Goal: Task Accomplishment & Management: Manage account settings

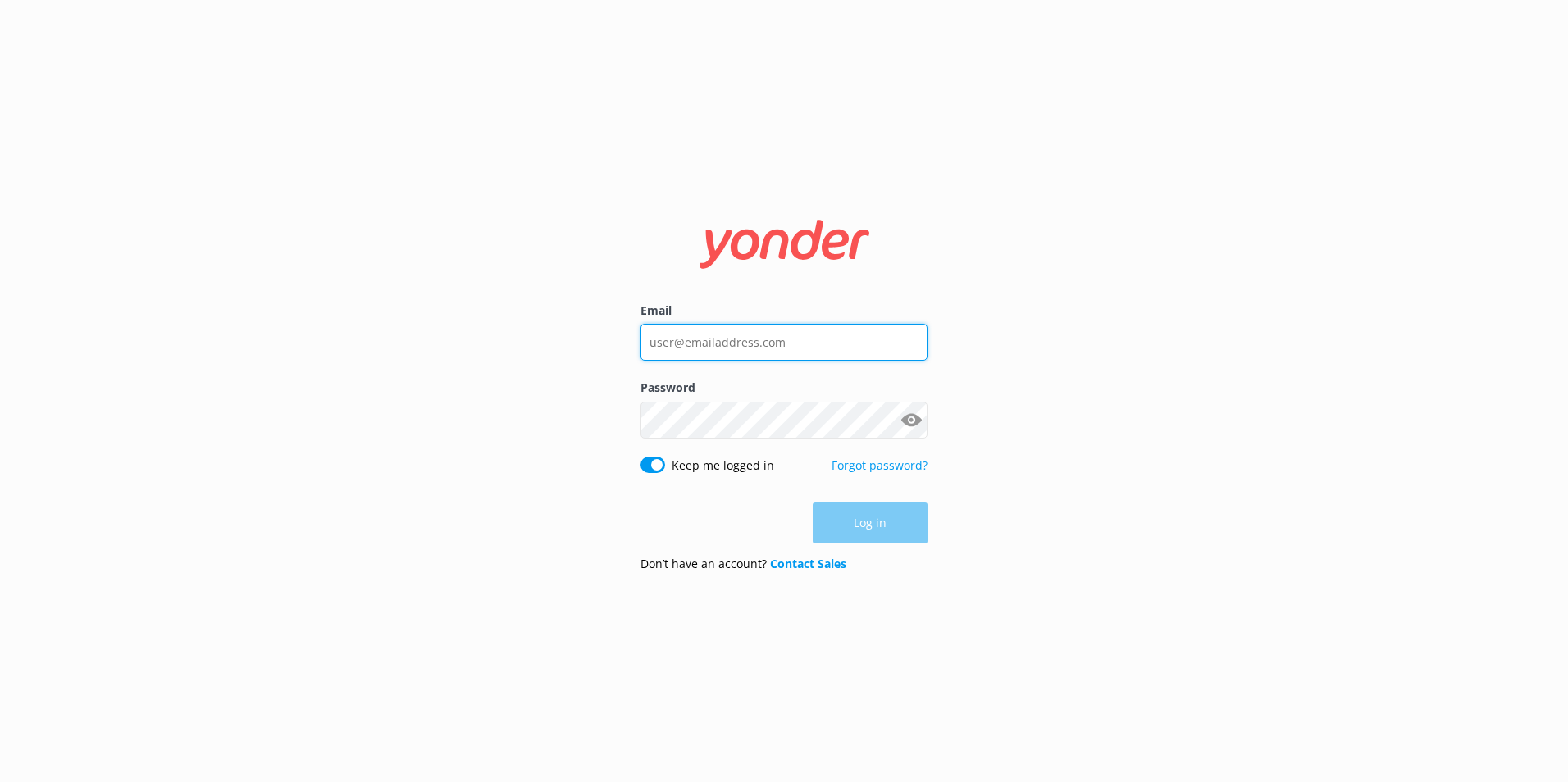
type input "[PERSON_NAME][EMAIL_ADDRESS][PERSON_NAME][DOMAIN_NAME]"
click at [879, 519] on div "Log in" at bounding box center [784, 523] width 287 height 41
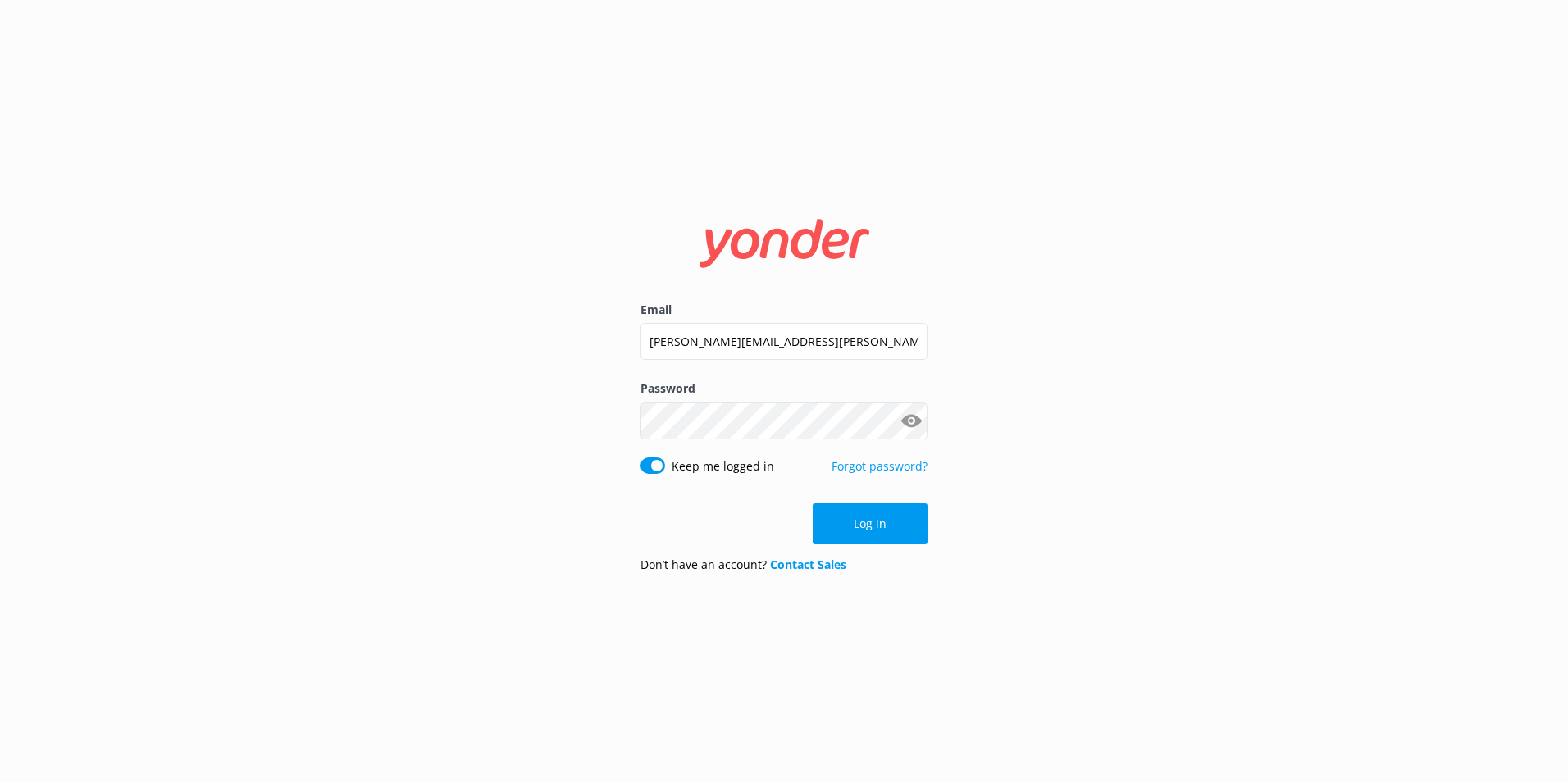
click at [879, 512] on button "Log in" at bounding box center [870, 524] width 115 height 41
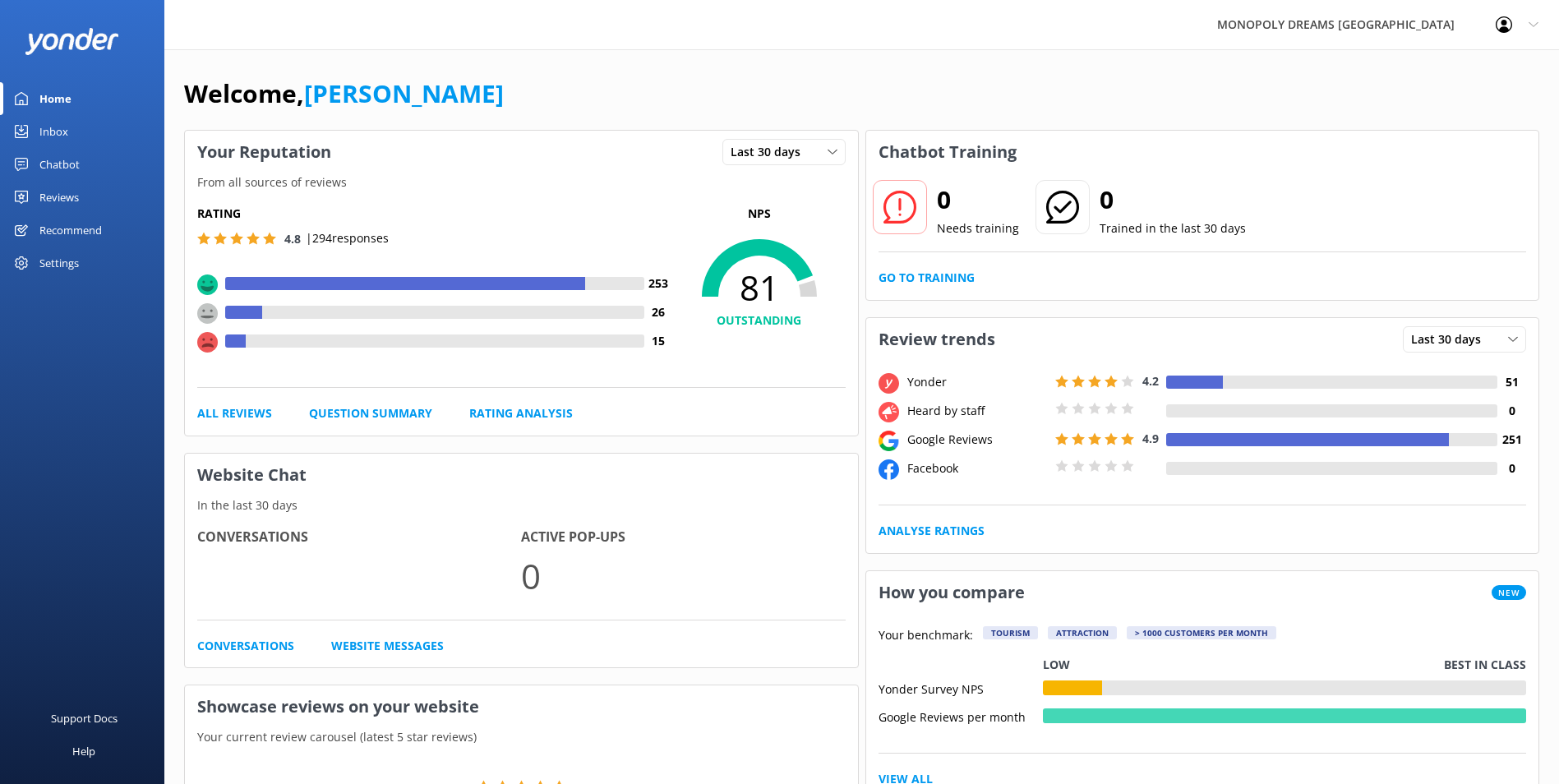
click at [62, 136] on div "Inbox" at bounding box center [53, 132] width 29 height 33
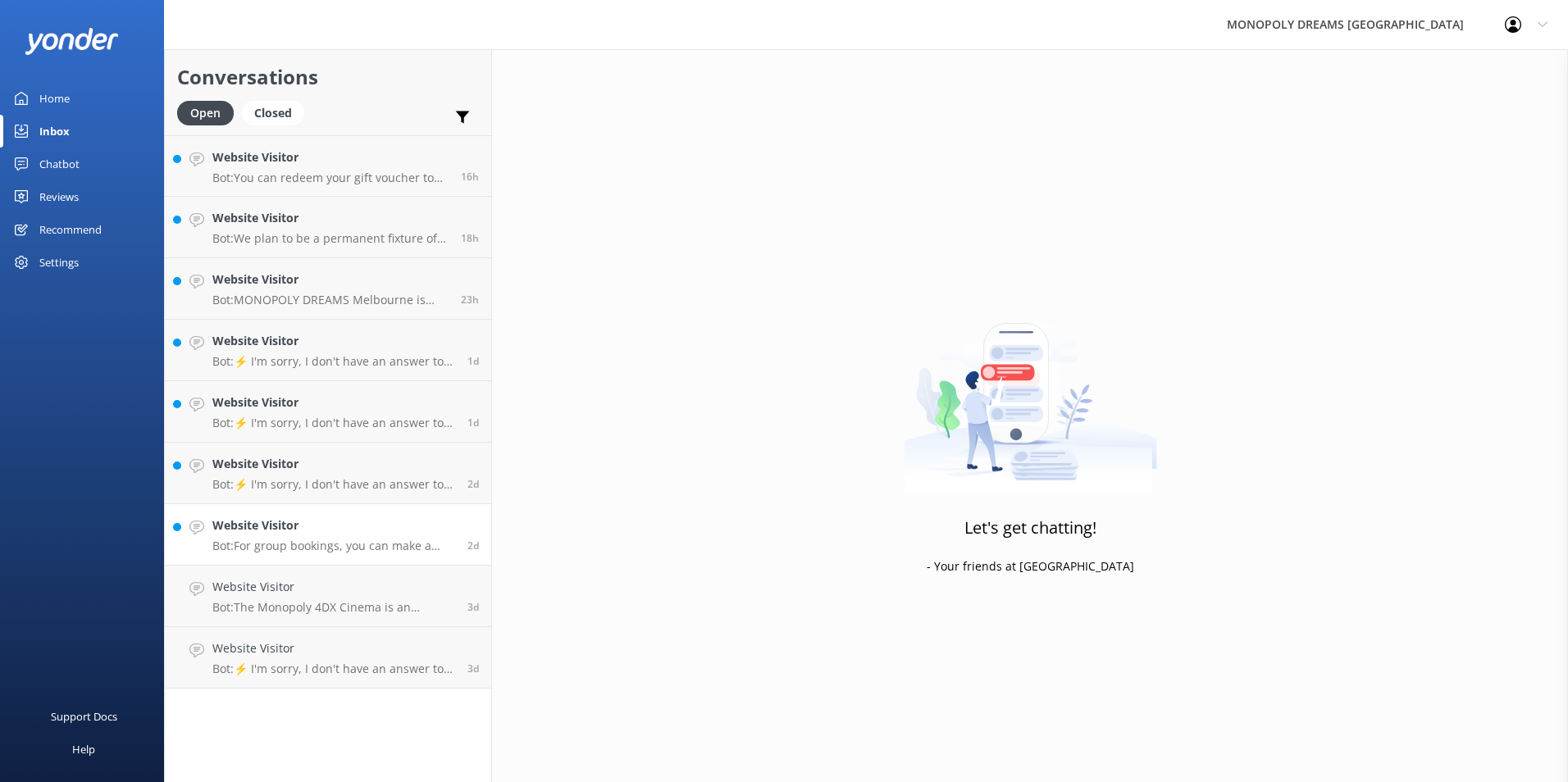
click at [350, 547] on p "Bot: For group bookings, you can make a reservation via our website at [URL][DO…" at bounding box center [334, 546] width 243 height 15
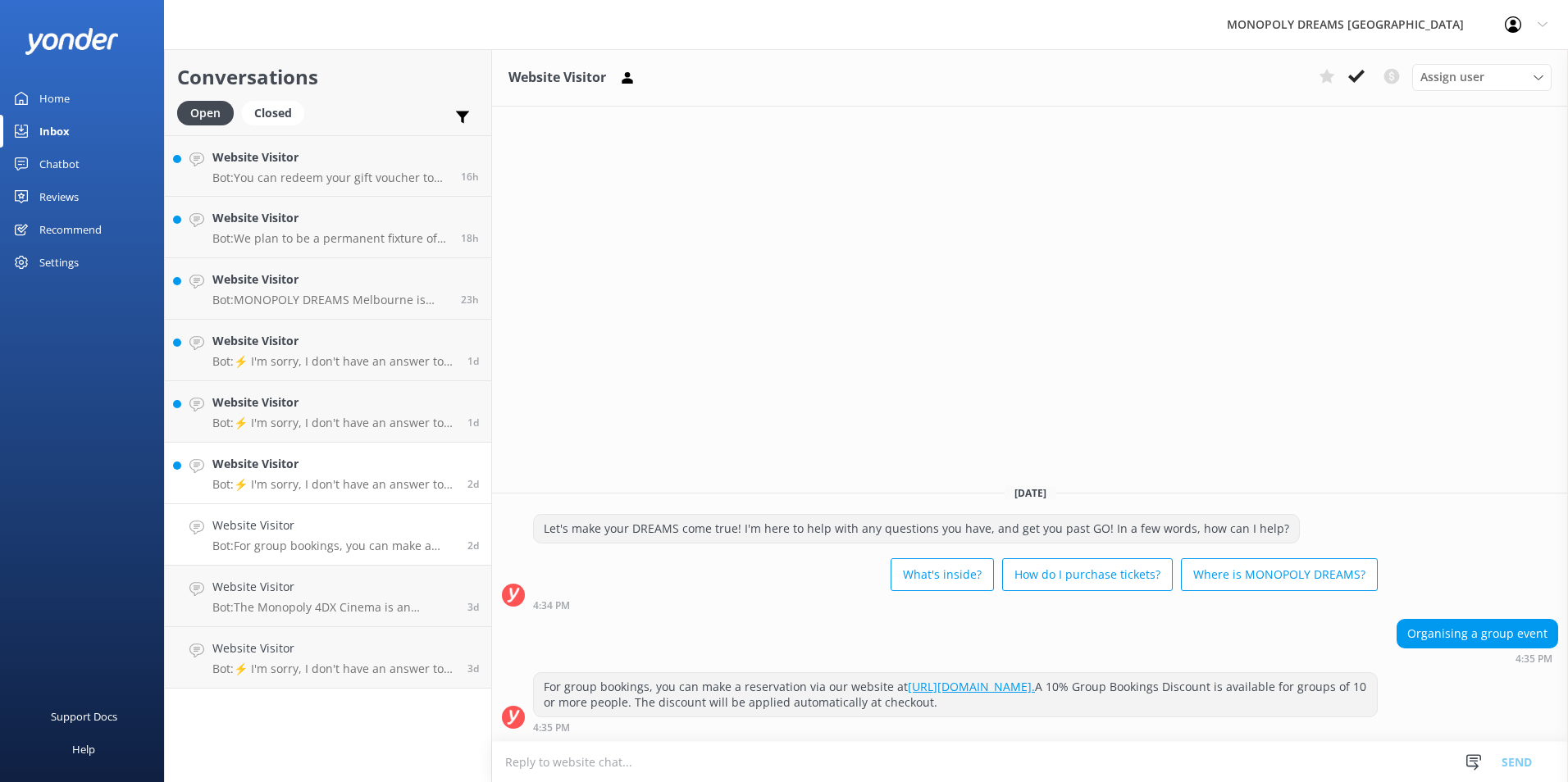
click at [336, 474] on div "Website Visitor Bot: ⚡ I'm sorry, I don't have an answer to your question. Coul…" at bounding box center [334, 473] width 243 height 36
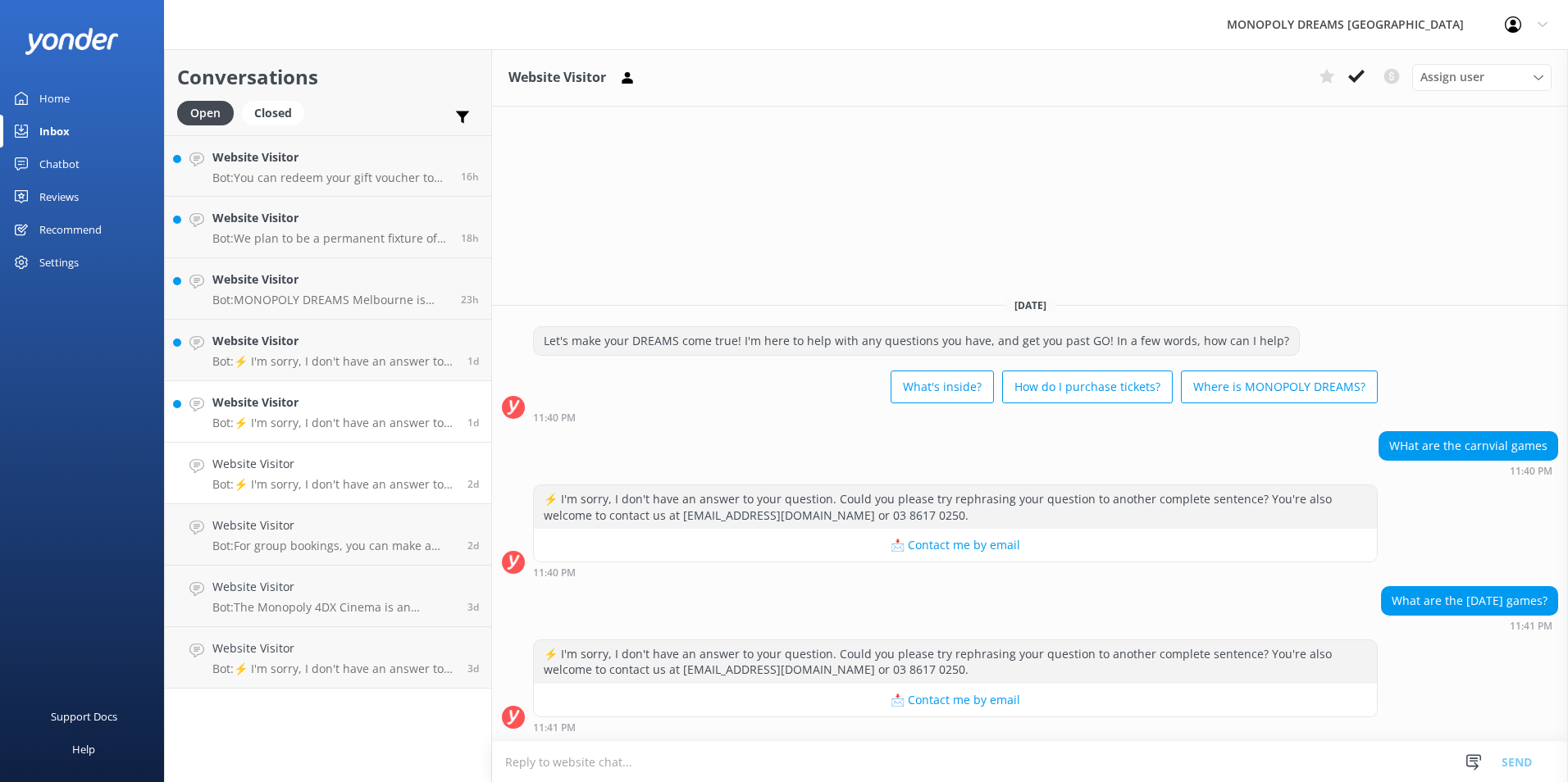
click at [395, 400] on h4 "Website Visitor" at bounding box center [334, 402] width 243 height 18
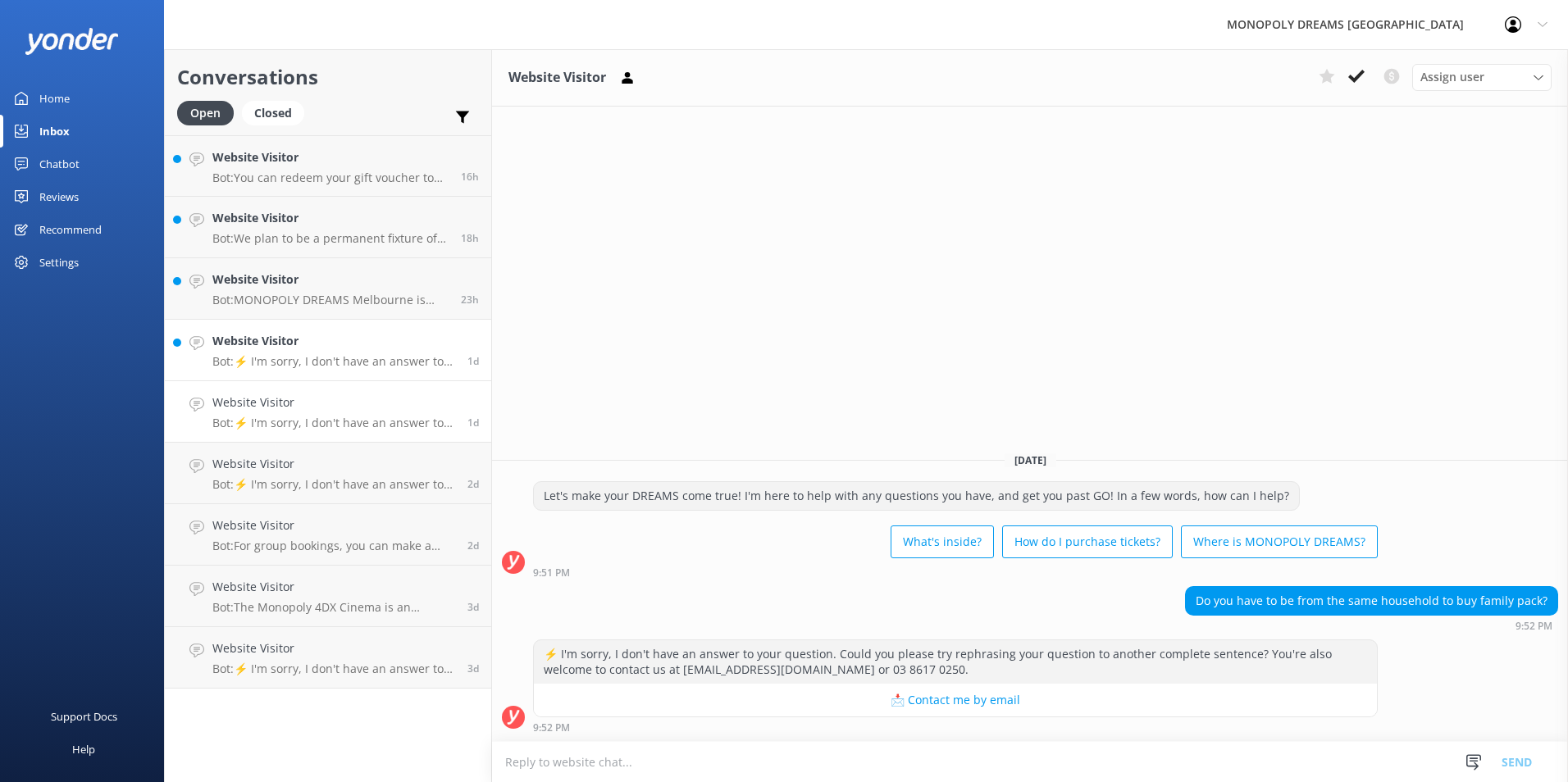
click at [336, 363] on p "Bot: ⚡ I'm sorry, I don't have an answer to your question. Could you please try…" at bounding box center [334, 361] width 243 height 15
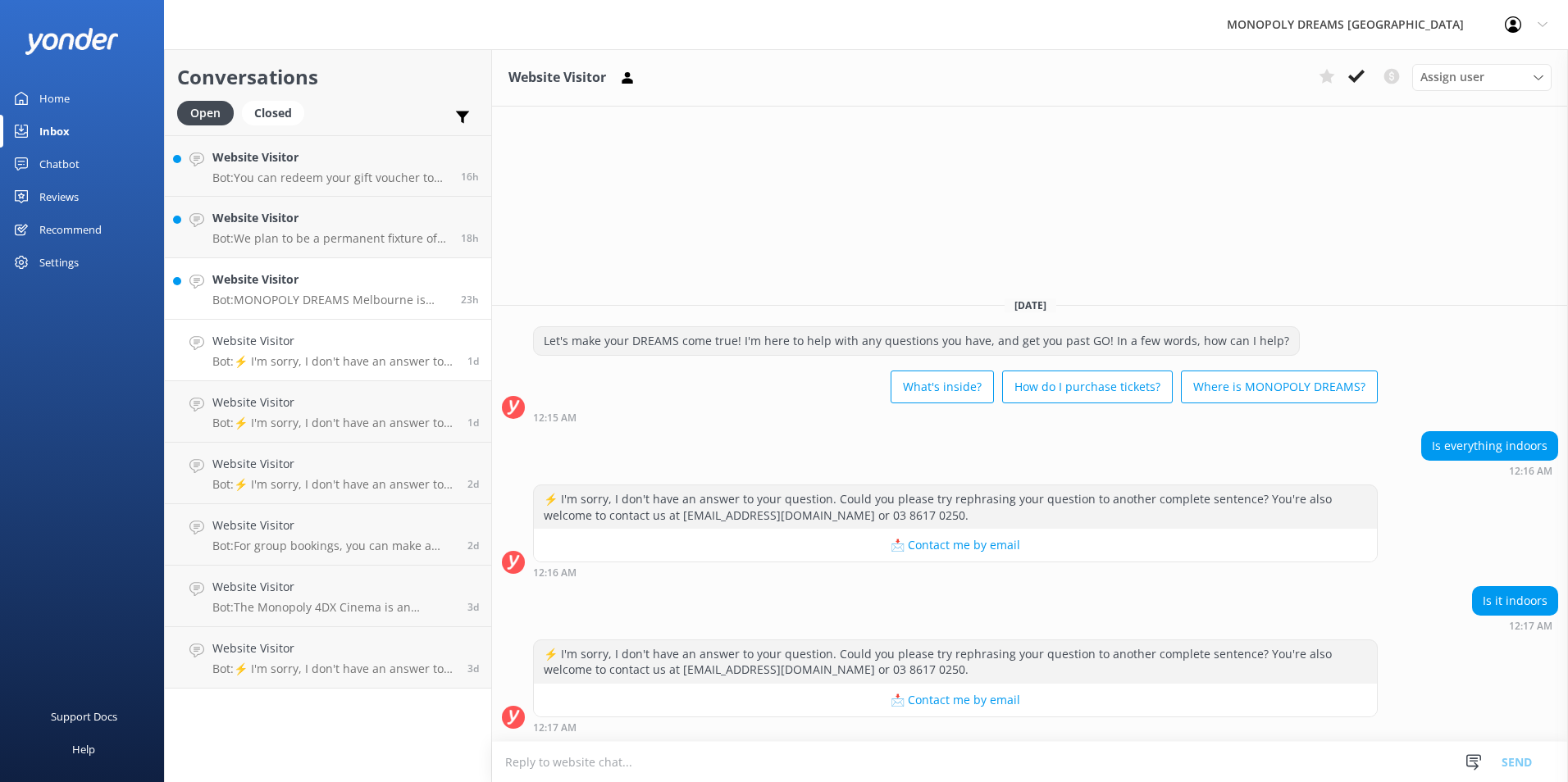
click at [353, 302] on p "Bot: MONOPOLY DREAMS Melbourne is located at [GEOGRAPHIC_DATA] in the heart of …" at bounding box center [331, 300] width 236 height 15
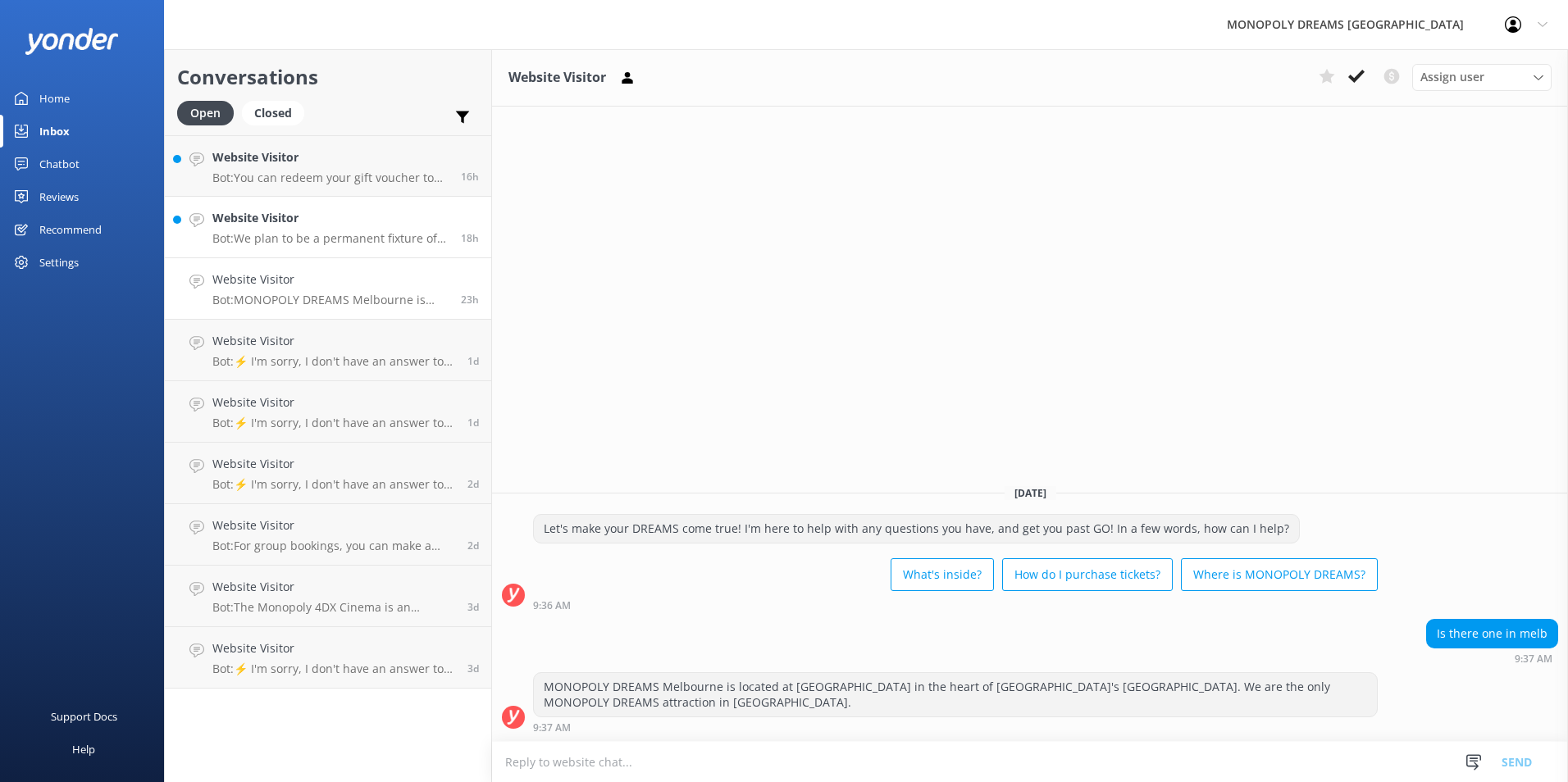
click at [337, 219] on h4 "Website Visitor" at bounding box center [331, 218] width 236 height 18
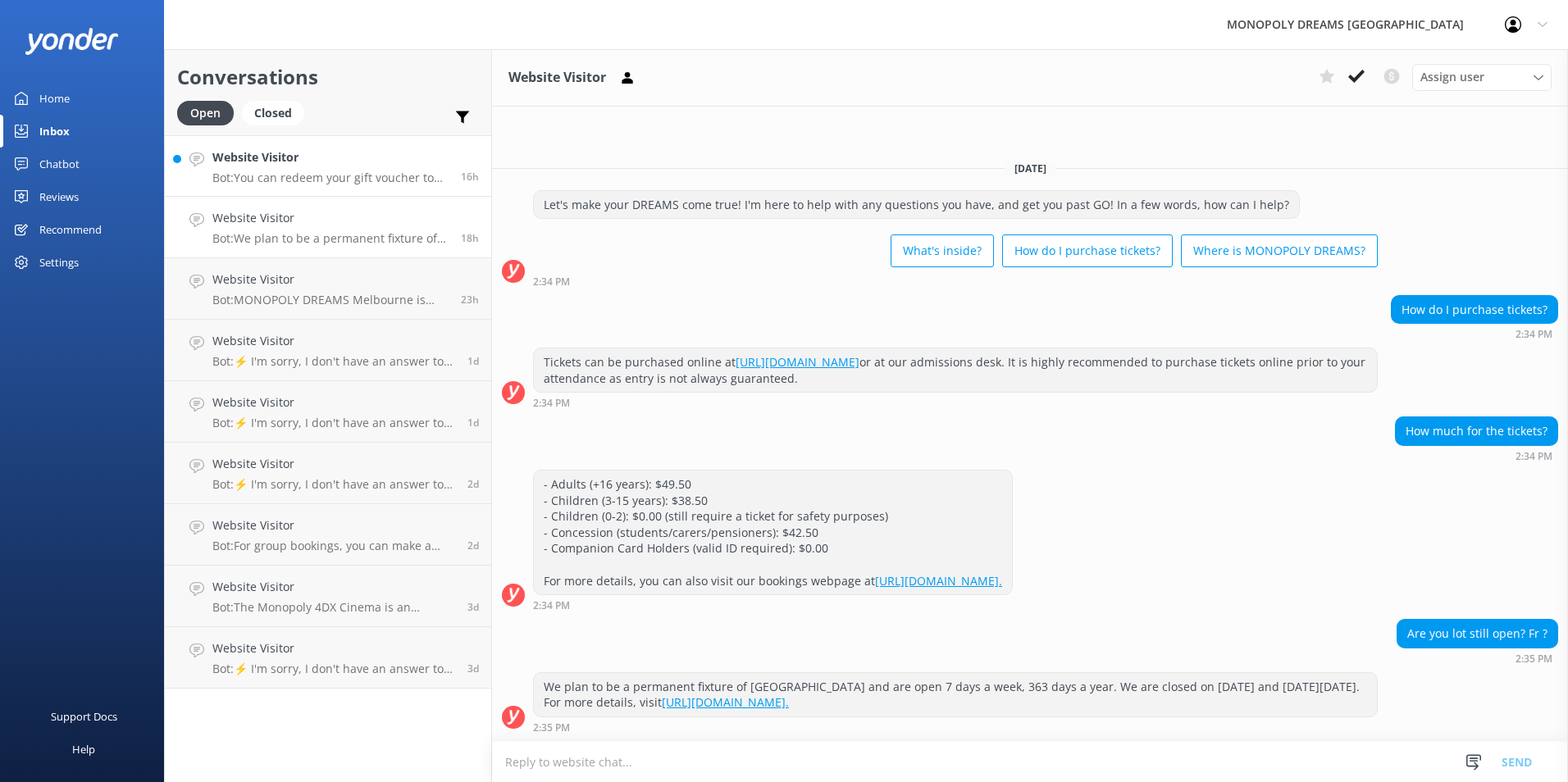
click at [374, 179] on p "Bot: You can redeem your gift voucher to buy tickets both online and in-person …" at bounding box center [331, 178] width 236 height 15
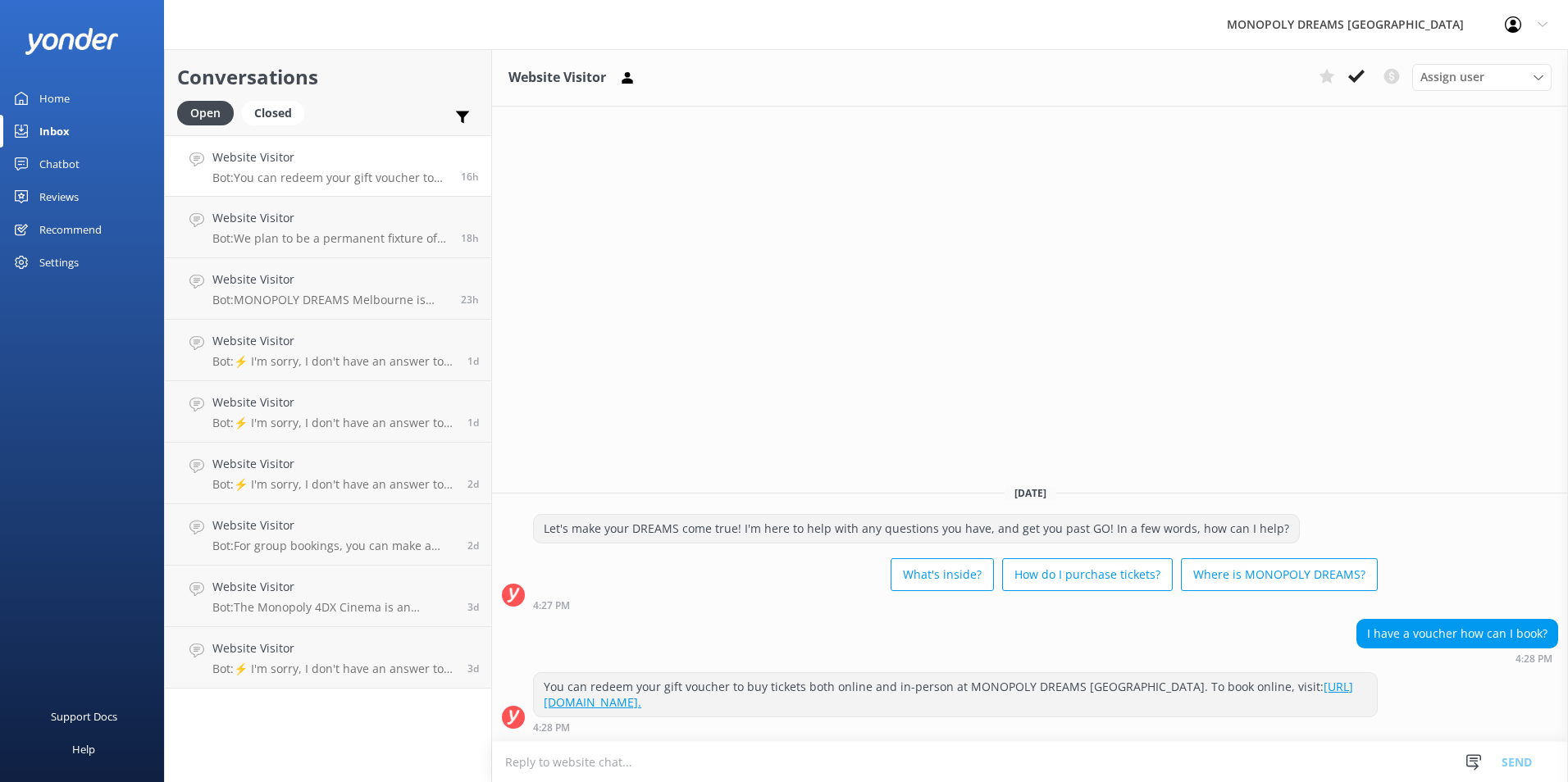
click at [89, 90] on link "Home" at bounding box center [82, 98] width 164 height 33
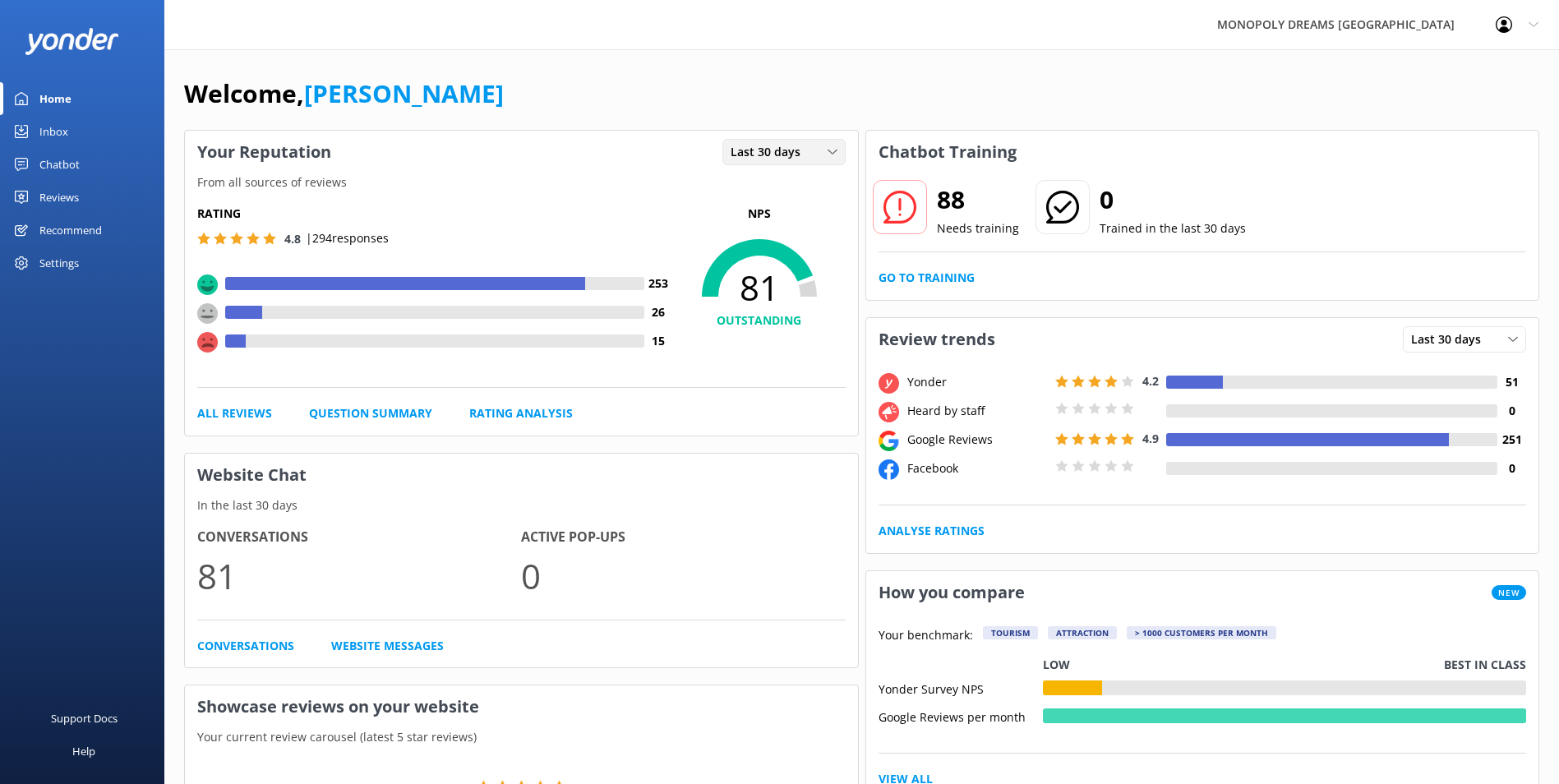
click at [796, 160] on span "Last 30 days" at bounding box center [770, 152] width 80 height 18
click at [787, 187] on link "Last 7 days" at bounding box center [796, 186] width 146 height 33
click at [799, 150] on span "Last 7 days" at bounding box center [767, 152] width 73 height 18
click at [793, 208] on link "Last 30 days" at bounding box center [796, 220] width 146 height 33
